Goal: Check status: Check status

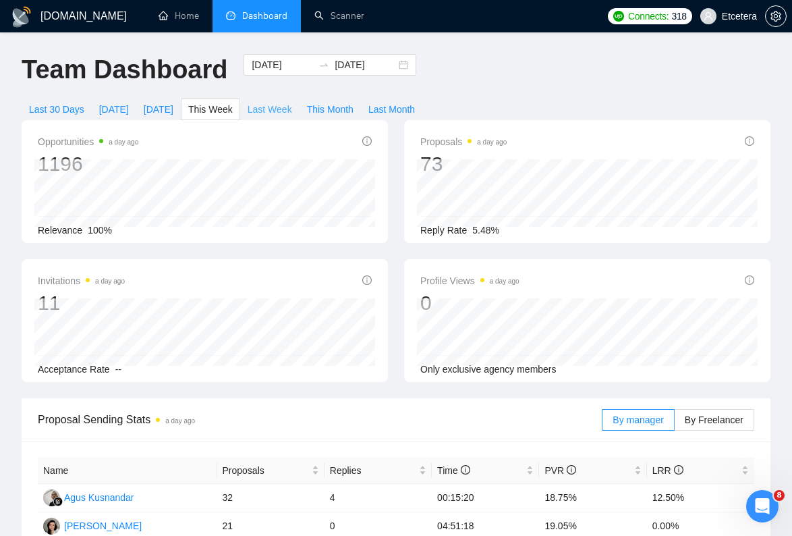
click at [271, 107] on span "Last Week" at bounding box center [270, 109] width 45 height 15
click at [267, 65] on input "[DATE]" at bounding box center [282, 64] width 61 height 15
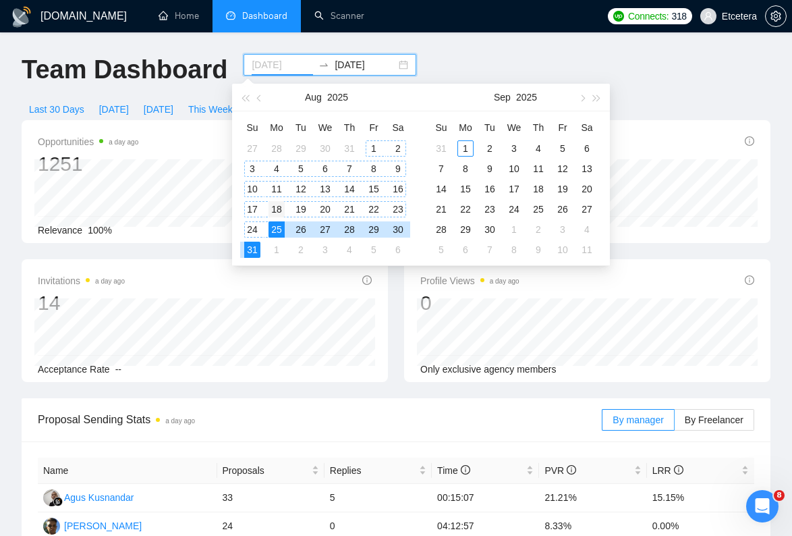
type input "[DATE]"
click at [276, 205] on div "18" at bounding box center [277, 209] width 16 height 16
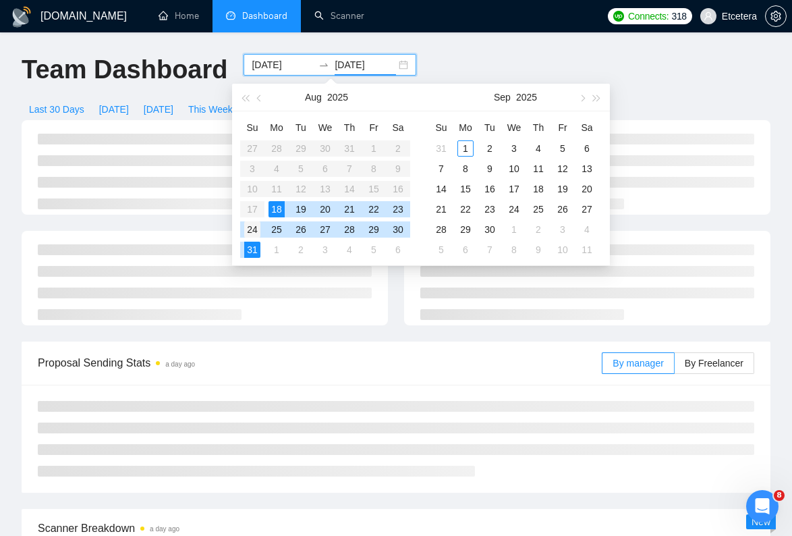
type input "[DATE]"
click at [254, 226] on div "24" at bounding box center [252, 229] width 16 height 16
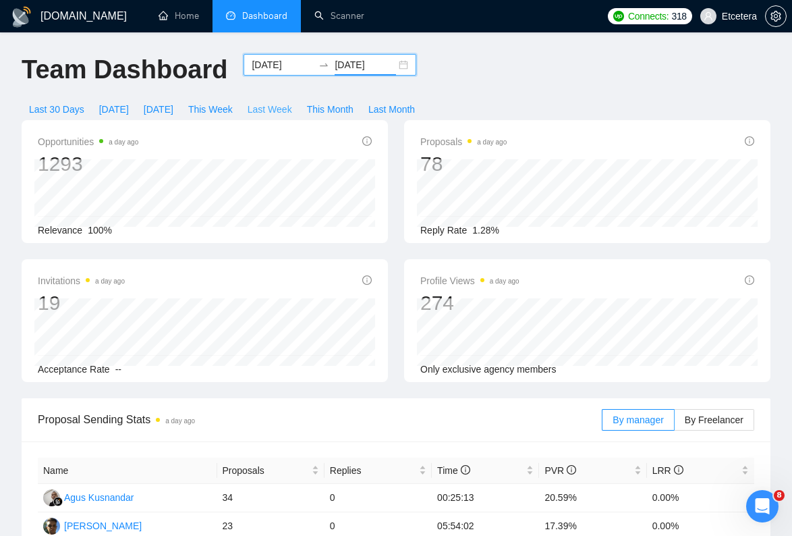
click at [278, 107] on span "Last Week" at bounding box center [270, 109] width 45 height 15
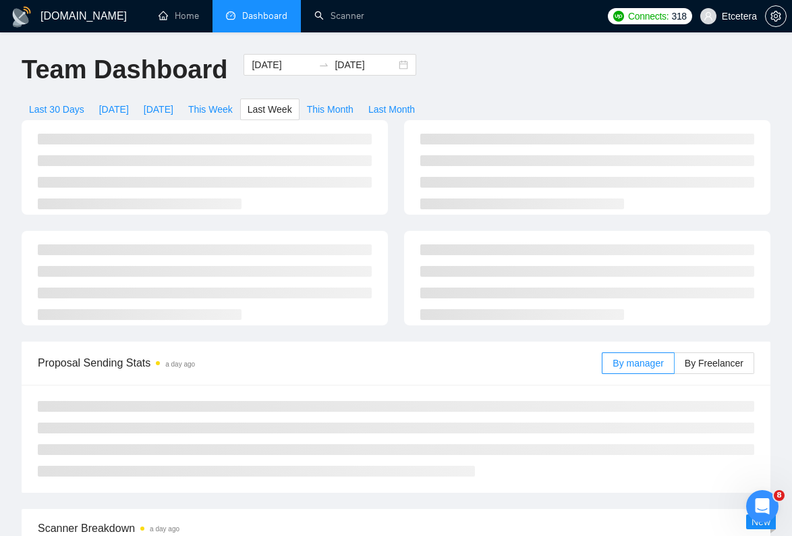
type input "[DATE]"
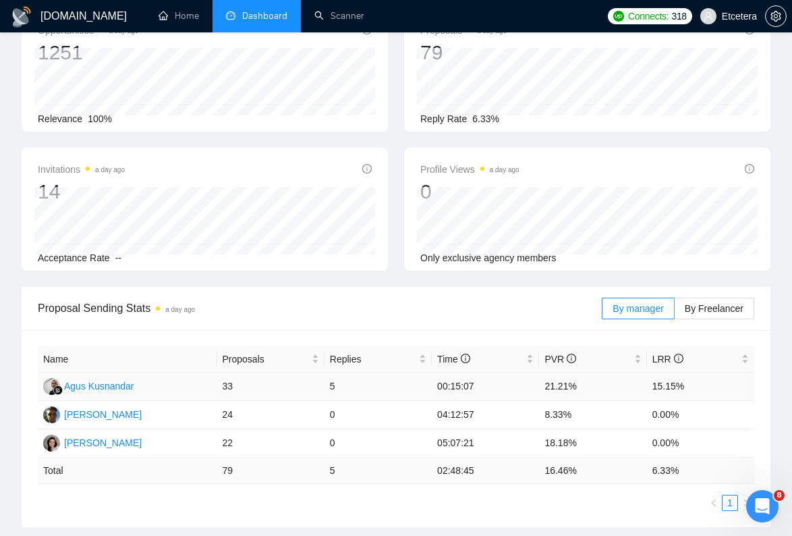
scroll to position [106, 0]
